Goal: Task Accomplishment & Management: Manage account settings

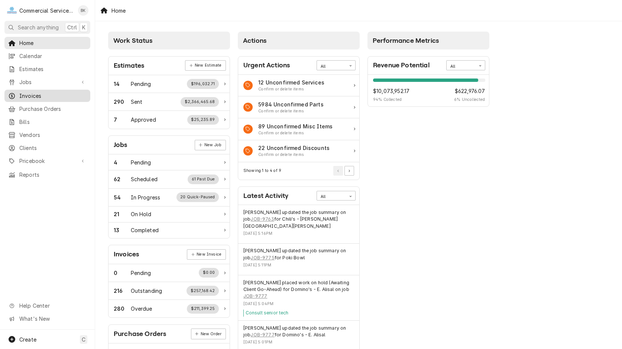
click at [29, 93] on span "Invoices" at bounding box center [52, 96] width 67 height 8
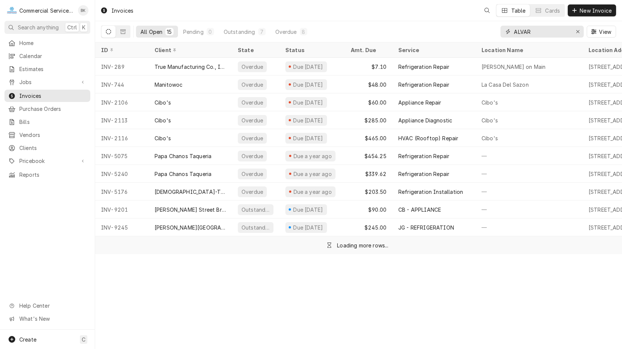
click at [549, 34] on input "ALVAR" at bounding box center [542, 32] width 56 height 12
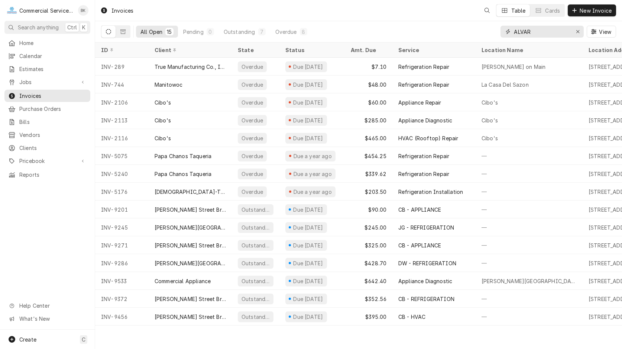
click at [549, 34] on input "ALVAR" at bounding box center [542, 32] width 56 height 12
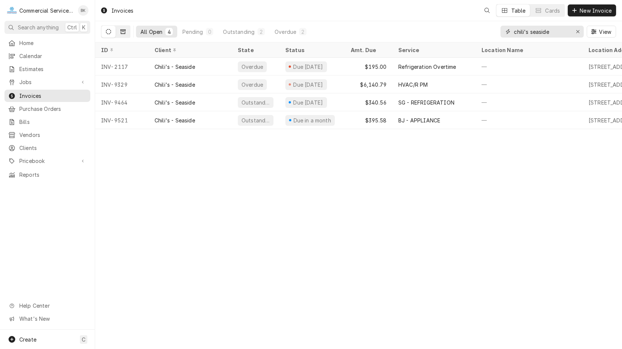
type input "chili's seaside"
click at [127, 31] on button "Dynamic Content Wrapper" at bounding box center [123, 32] width 14 height 12
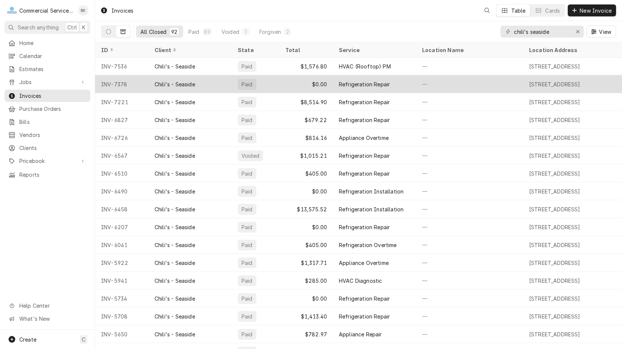
scroll to position [189, 0]
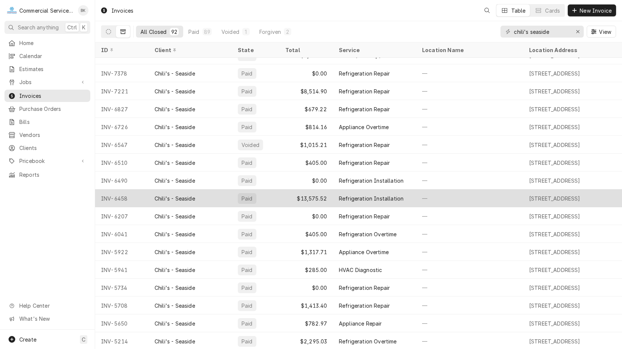
click at [362, 196] on div "Refrigeration Installation" at bounding box center [371, 198] width 65 height 8
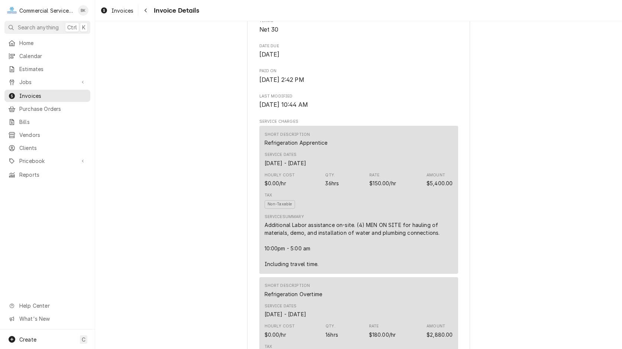
scroll to position [341, 0]
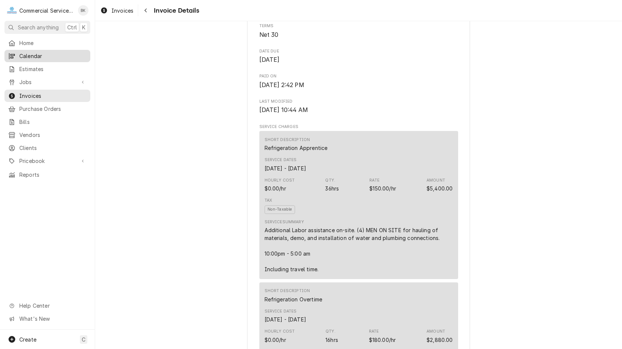
click at [45, 55] on span "Calendar" at bounding box center [52, 56] width 67 height 8
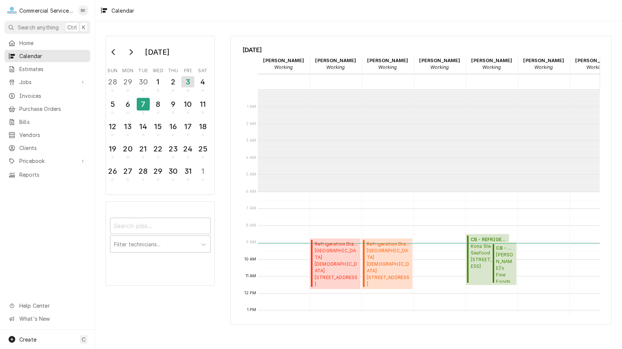
scroll to position [102, 0]
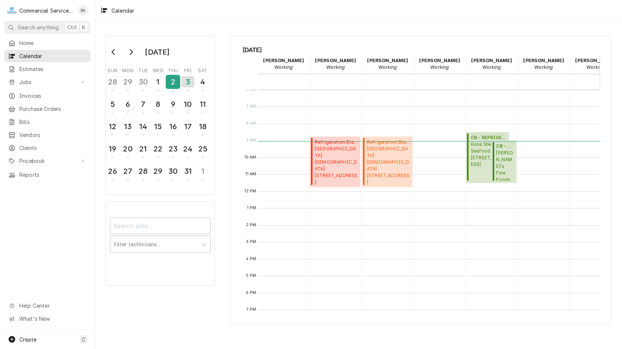
click at [170, 85] on div "2" at bounding box center [172, 81] width 13 height 13
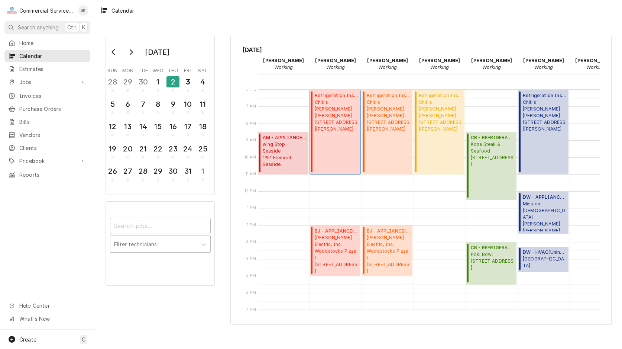
click at [332, 144] on div "Refrigeration Installation ( Active ) Chili's - Morgan Hill 1039 Cochrane, Morg…" at bounding box center [336, 132] width 43 height 80
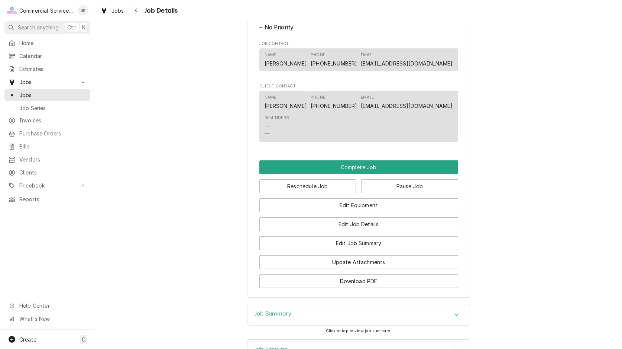
scroll to position [1086, 0]
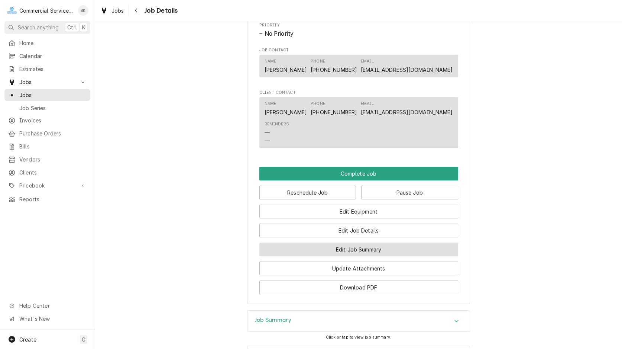
click at [369, 256] on button "Edit Job Summary" at bounding box center [358, 249] width 199 height 14
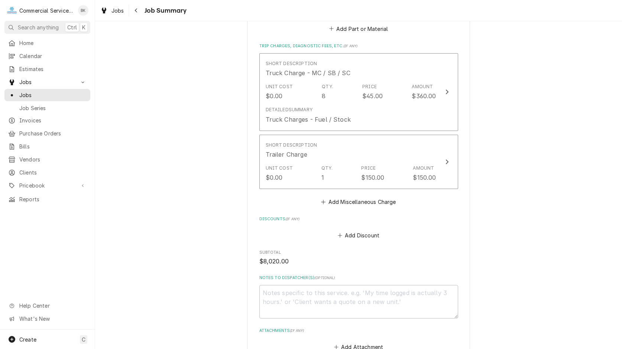
scroll to position [1933, 0]
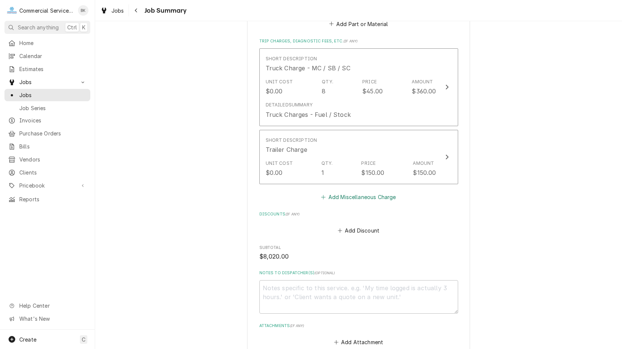
click at [362, 198] on button "Add Miscellaneous Charge" at bounding box center [358, 197] width 77 height 10
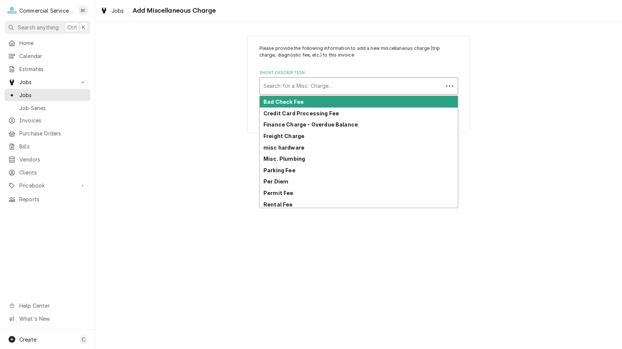
click at [323, 88] on div "Short Description" at bounding box center [351, 85] width 176 height 13
type input "cr"
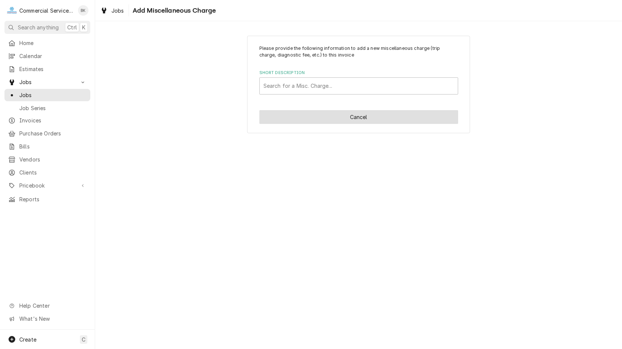
click at [372, 114] on button "Cancel" at bounding box center [358, 117] width 199 height 14
type textarea "x"
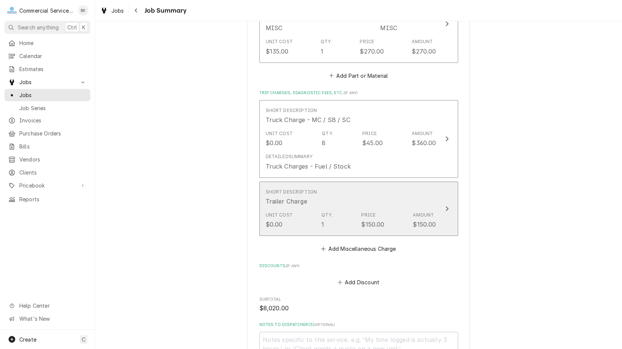
scroll to position [1781, 0]
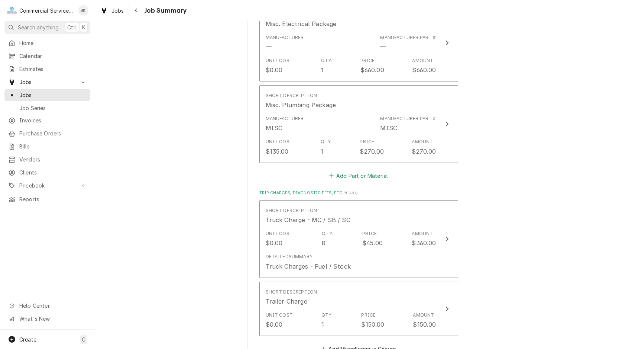
click at [373, 173] on button "Add Part or Material" at bounding box center [358, 175] width 61 height 10
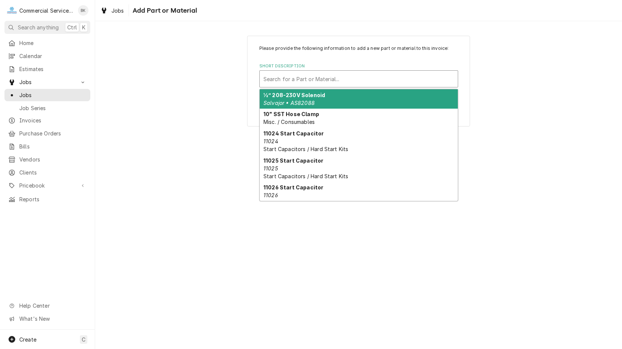
click at [332, 83] on div "Short Description" at bounding box center [358, 78] width 191 height 13
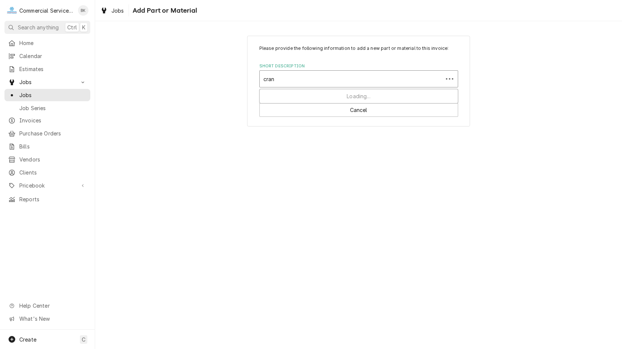
type input "crane"
click at [364, 105] on button "Cancel" at bounding box center [358, 110] width 199 height 14
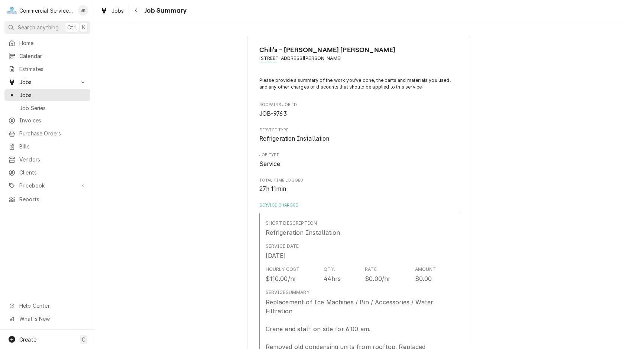
type textarea "x"
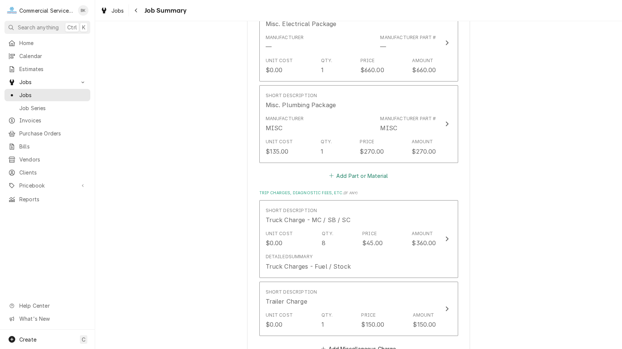
click at [356, 176] on button "Add Part or Material" at bounding box center [358, 175] width 61 height 10
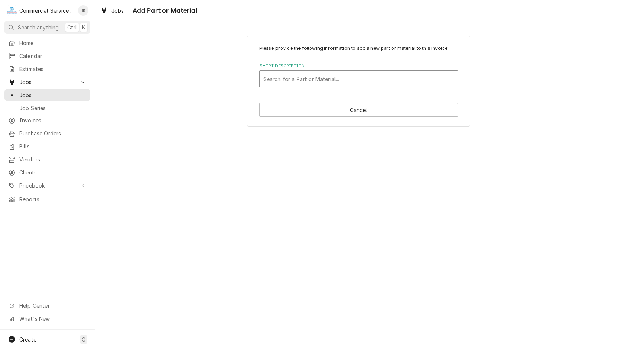
click at [289, 80] on div "Short Description" at bounding box center [358, 78] width 191 height 13
type input "crane"
click at [359, 112] on button "Cancel" at bounding box center [358, 110] width 199 height 14
type textarea "x"
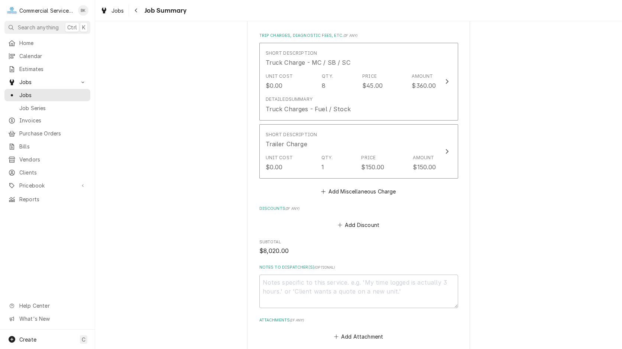
scroll to position [1936, 0]
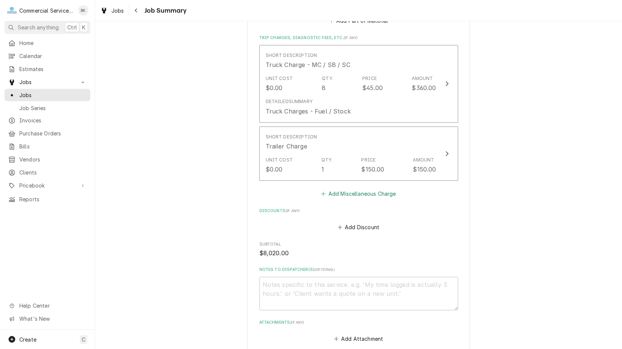
click at [364, 195] on button "Add Miscellaneous Charge" at bounding box center [358, 193] width 77 height 10
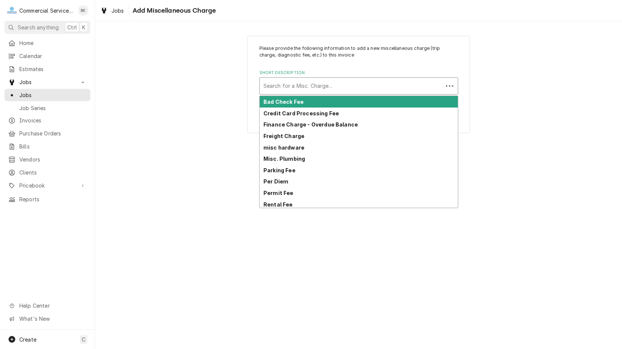
click at [303, 89] on div "Short Description" at bounding box center [351, 85] width 176 height 13
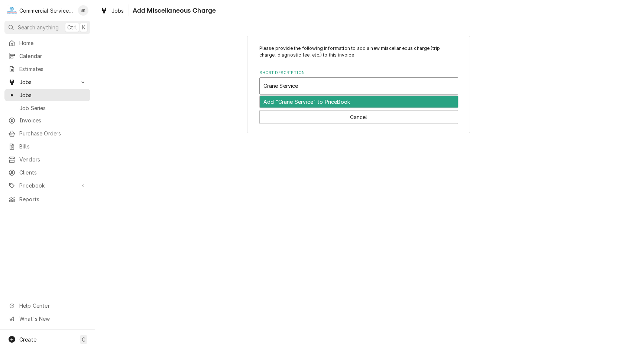
type input "Crane Services"
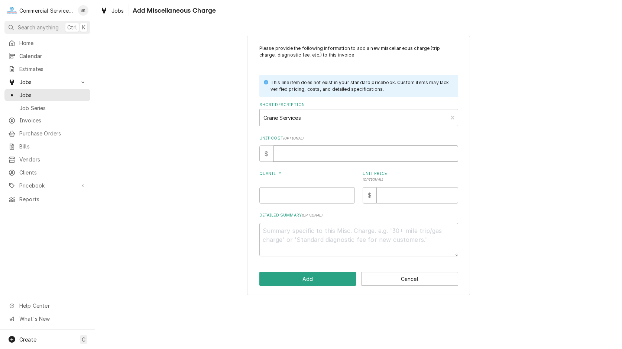
click at [303, 158] on input "Unit Cost ( optional )" at bounding box center [365, 153] width 185 height 16
type textarea "x"
type input "5"
type textarea "x"
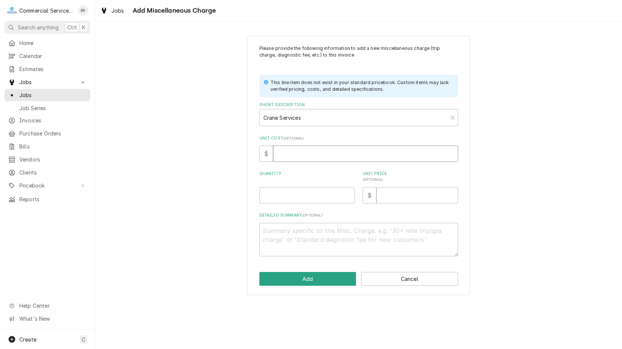
type input "5"
type textarea "x"
type input "50"
type textarea "x"
type input "500"
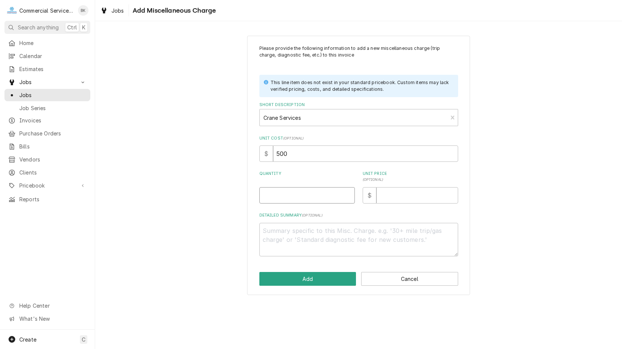
type textarea "x"
type input "1"
type textarea "x"
type input "2"
type textarea "x"
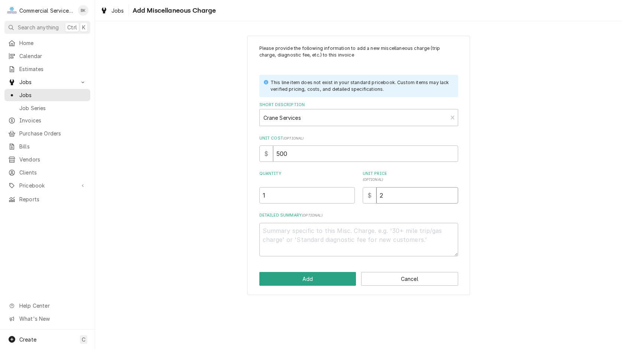
type input "24"
type textarea "x"
type input "240"
type textarea "x"
drag, startPoint x: 394, startPoint y: 199, endPoint x: 355, endPoint y: 200, distance: 39.0
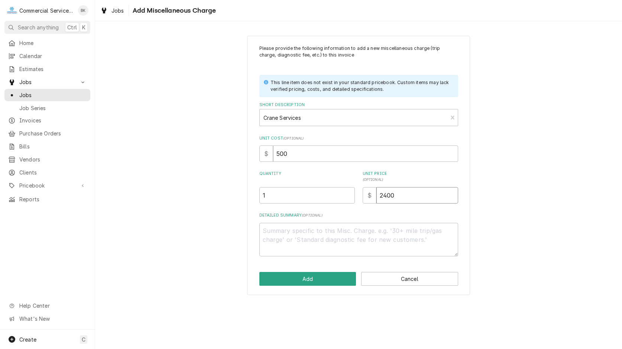
click at [376, 200] on input "2400" at bounding box center [417, 195] width 82 height 16
type input "2400"
click at [323, 273] on button "Add" at bounding box center [307, 279] width 97 height 14
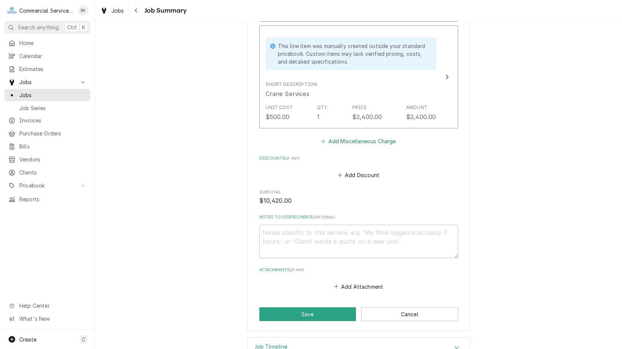
scroll to position [2108, 0]
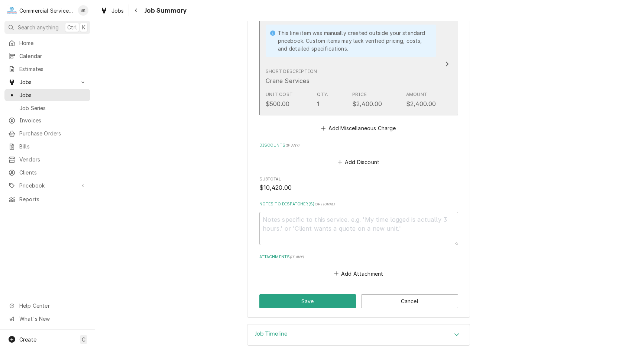
click at [375, 102] on div "$2,400.00" at bounding box center [367, 103] width 30 height 9
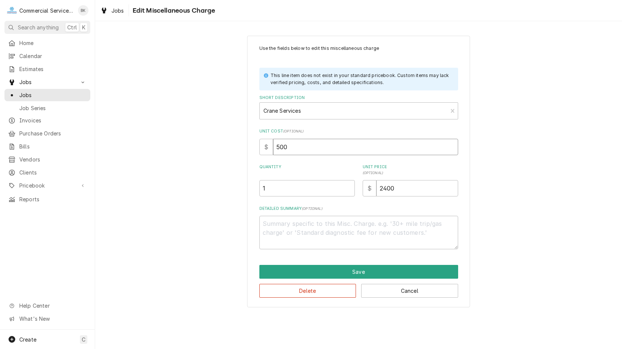
drag, startPoint x: 238, startPoint y: 147, endPoint x: 233, endPoint y: 147, distance: 5.6
click at [273, 147] on input "500" at bounding box center [365, 147] width 185 height 16
type textarea "x"
type input "7"
type textarea "x"
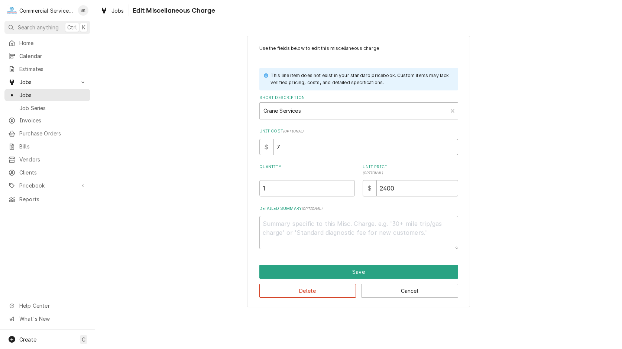
type input "75"
type textarea "x"
type input "750"
click at [324, 269] on button "Save" at bounding box center [358, 272] width 199 height 14
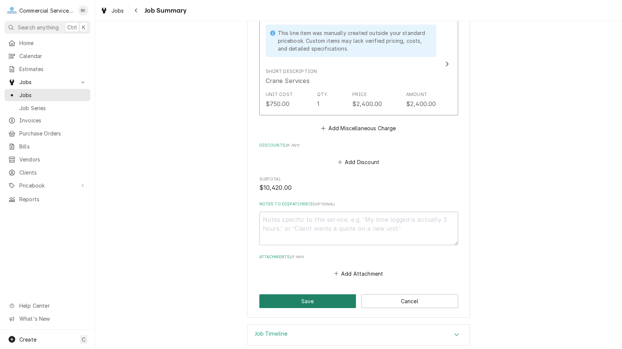
click at [314, 304] on button "Save" at bounding box center [307, 301] width 97 height 14
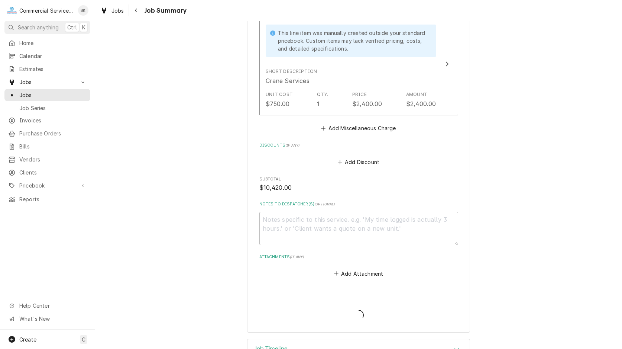
type textarea "x"
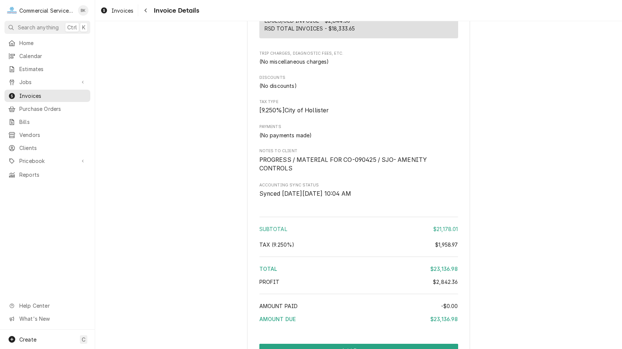
scroll to position [776, 0]
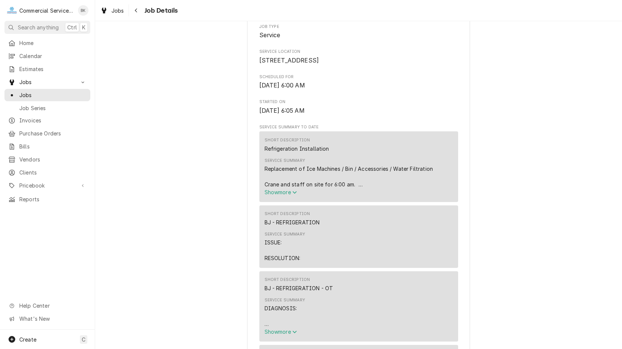
scroll to position [227, 0]
